Goal: Find specific page/section

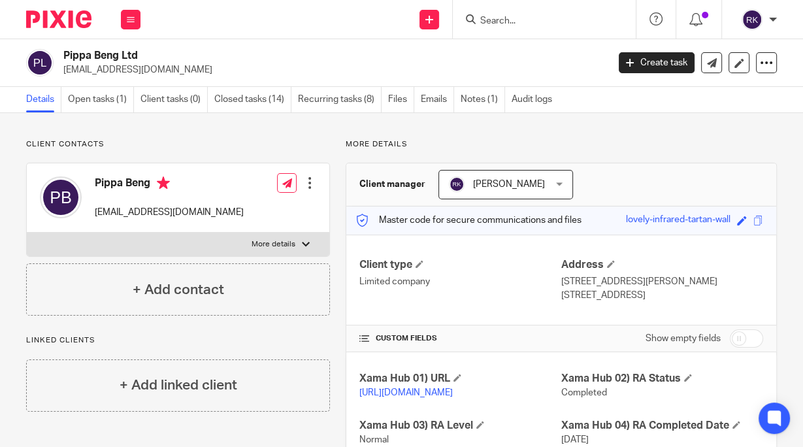
click at [509, 20] on input "Search" at bounding box center [538, 22] width 118 height 12
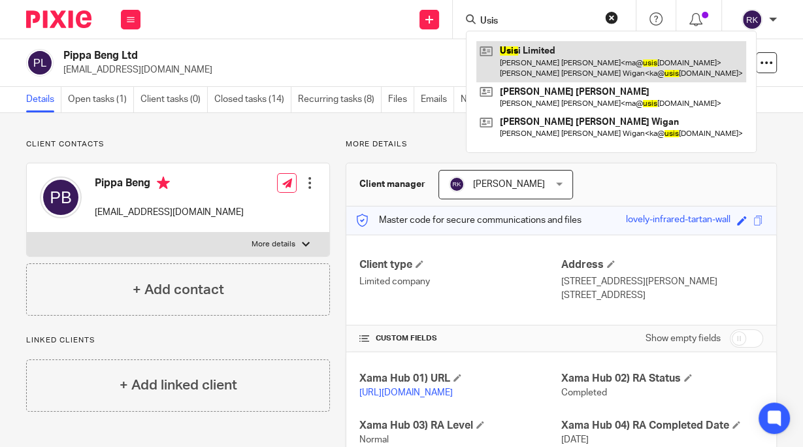
type input "Usis"
click at [528, 56] on link at bounding box center [611, 61] width 270 height 40
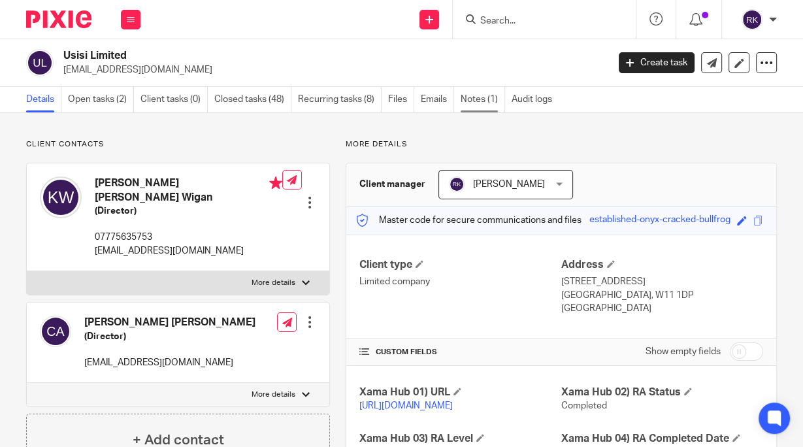
click at [485, 99] on link "Notes (1)" at bounding box center [482, 99] width 44 height 25
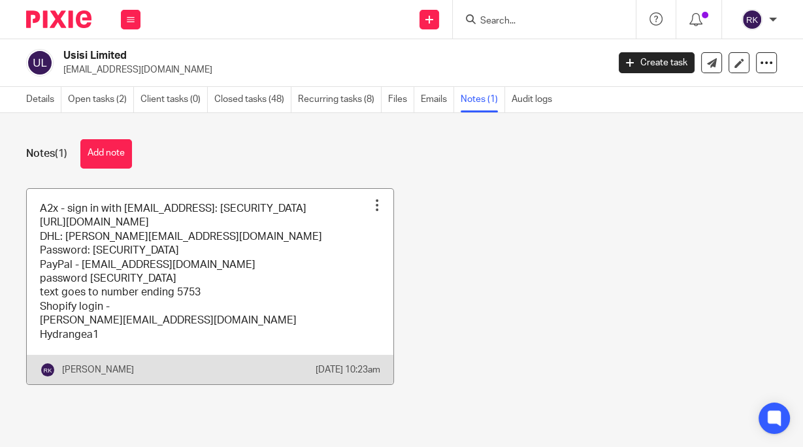
click at [371, 202] on div at bounding box center [376, 205] width 13 height 13
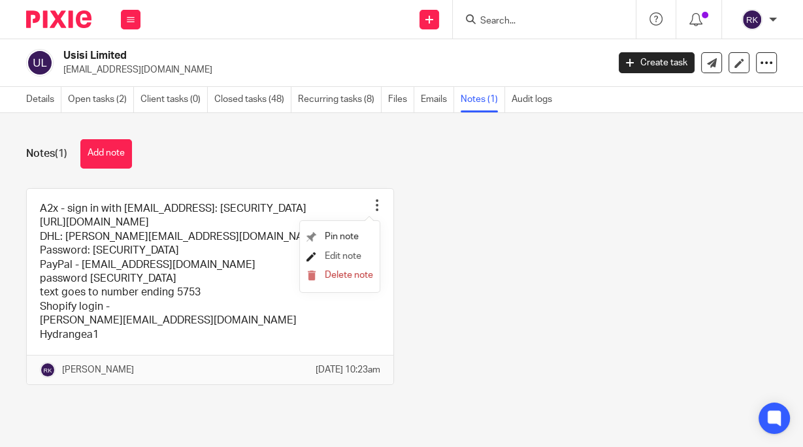
click at [337, 252] on span "Edit note" at bounding box center [343, 255] width 37 height 9
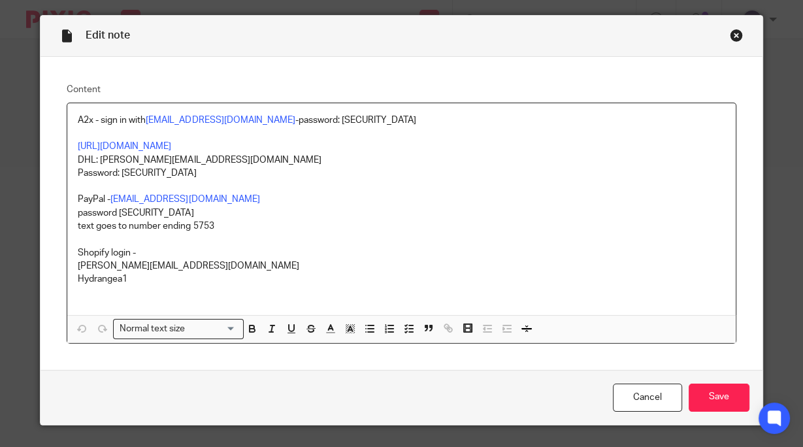
scroll to position [14, 0]
